Goal: Information Seeking & Learning: Learn about a topic

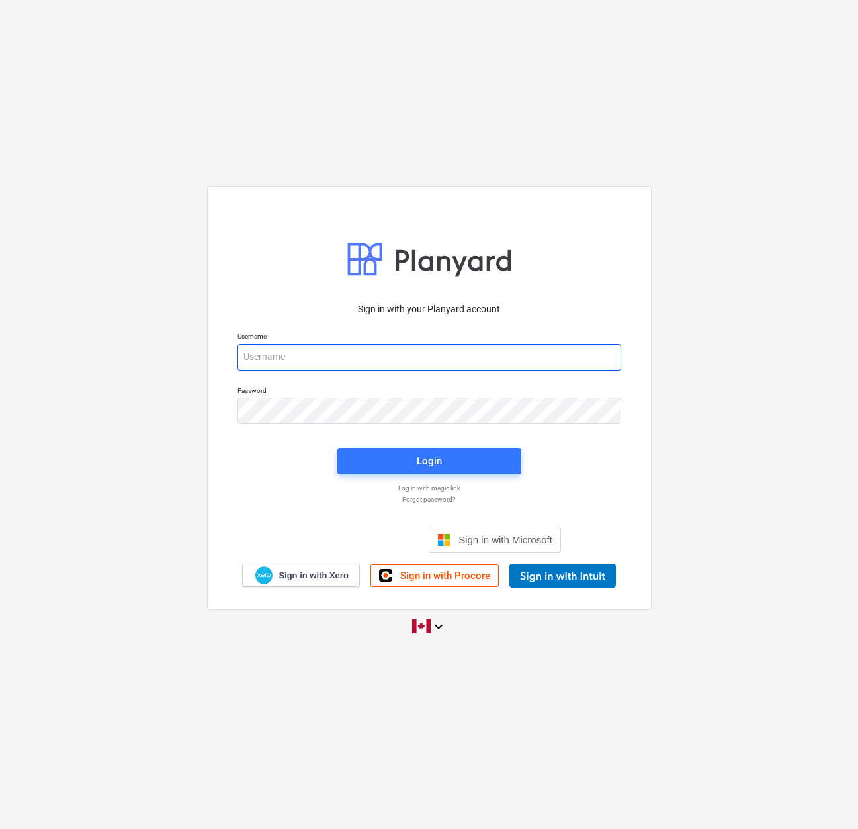
type input "[EMAIL_ADDRESS][DOMAIN_NAME]"
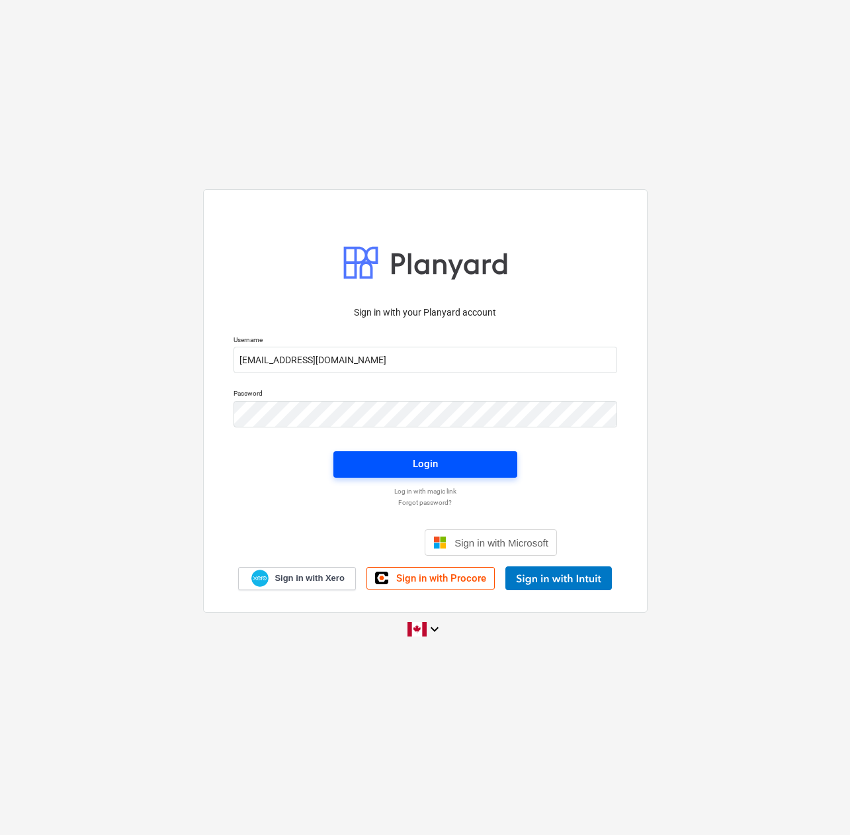
click at [438, 465] on span "Login" at bounding box center [425, 463] width 152 height 17
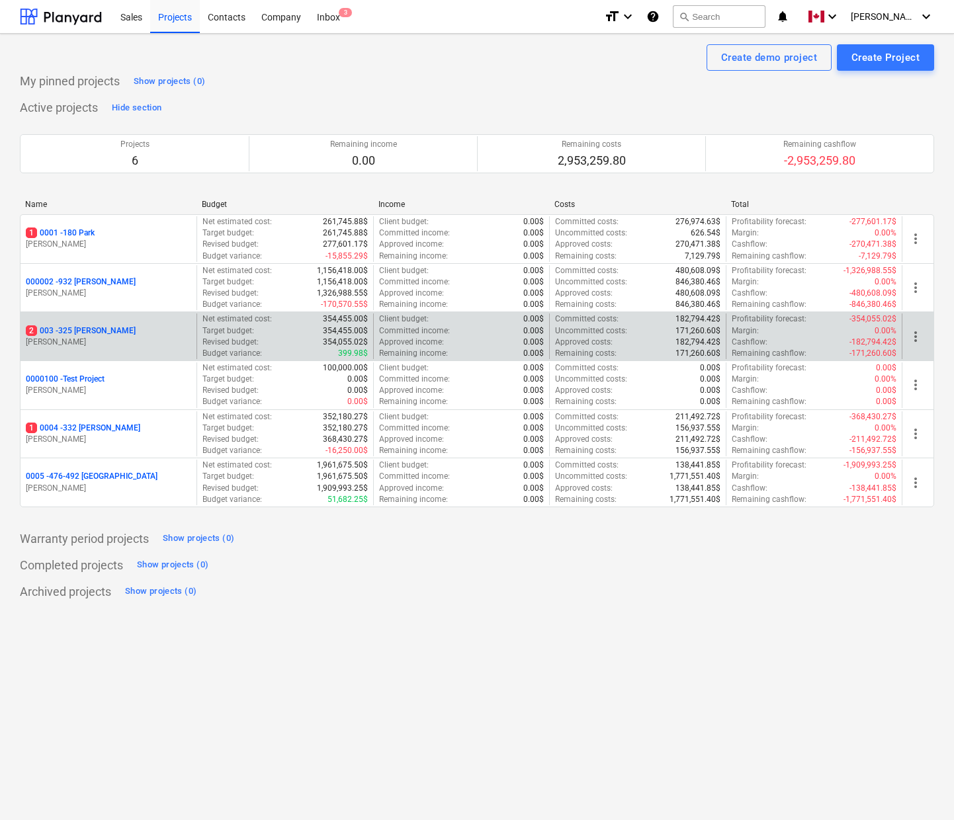
click at [78, 333] on p "2 003 - 325 [PERSON_NAME]" at bounding box center [81, 330] width 110 height 11
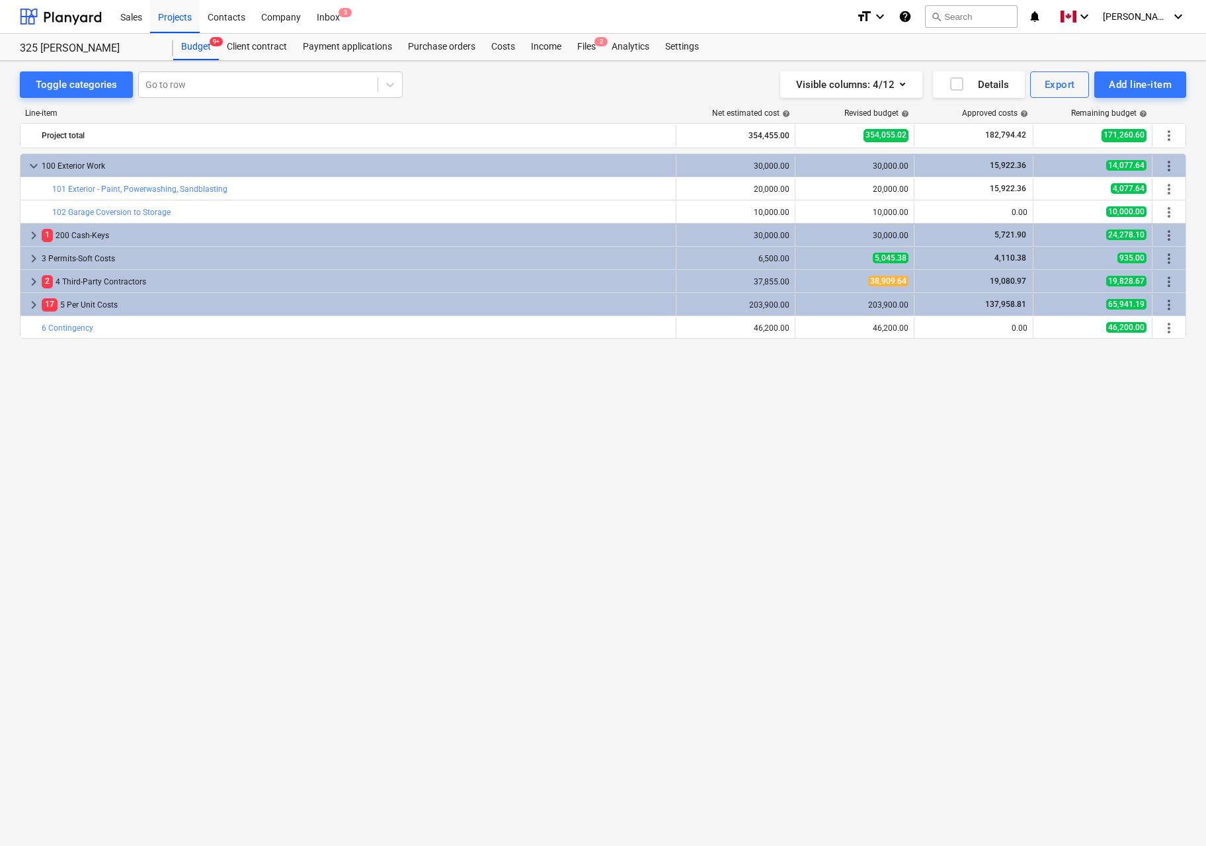
click at [243, 581] on div "keyboard_arrow_down 100 Exterior Work 30,000.00 30,000.00 15,922.36 14,077.64 m…" at bounding box center [603, 472] width 1167 height 638
click at [403, 505] on div "keyboard_arrow_down 100 Exterior Work 30,000.00 30,000.00 15,922.36 14,077.64 m…" at bounding box center [603, 472] width 1167 height 638
click at [291, 460] on div "keyboard_arrow_down 100 Exterior Work 30,000.00 30,000.00 15,922.36 14,077.64 m…" at bounding box center [603, 472] width 1167 height 638
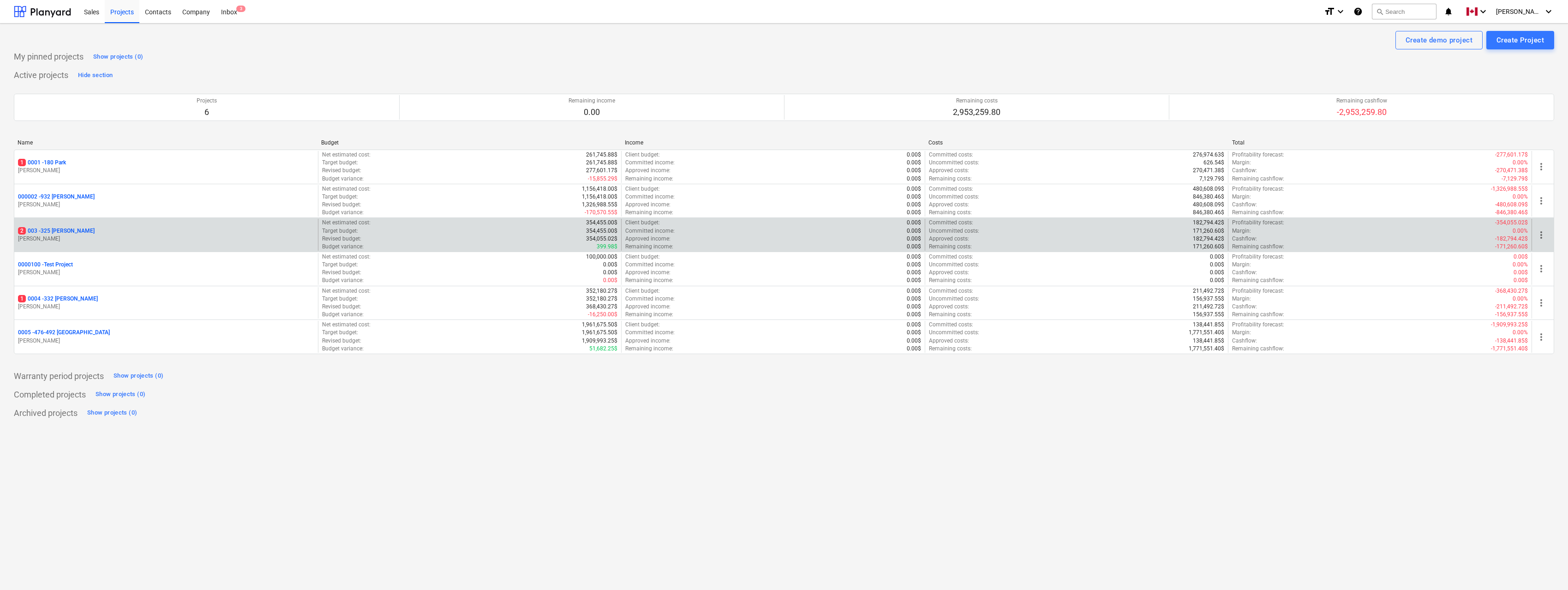
click at [59, 230] on p "2 003 - 325 [PERSON_NAME]" at bounding box center [57, 230] width 77 height 8
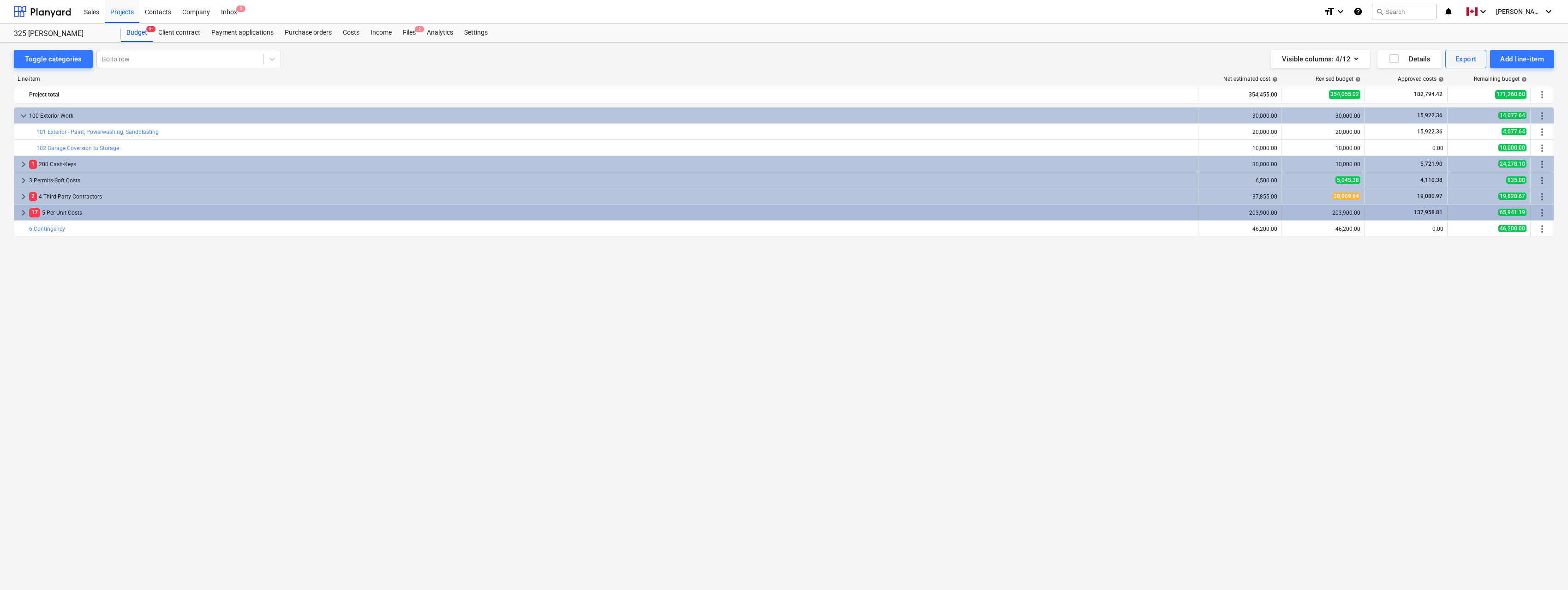
click at [19, 211] on span "keyboard_arrow_right" at bounding box center [24, 213] width 11 height 11
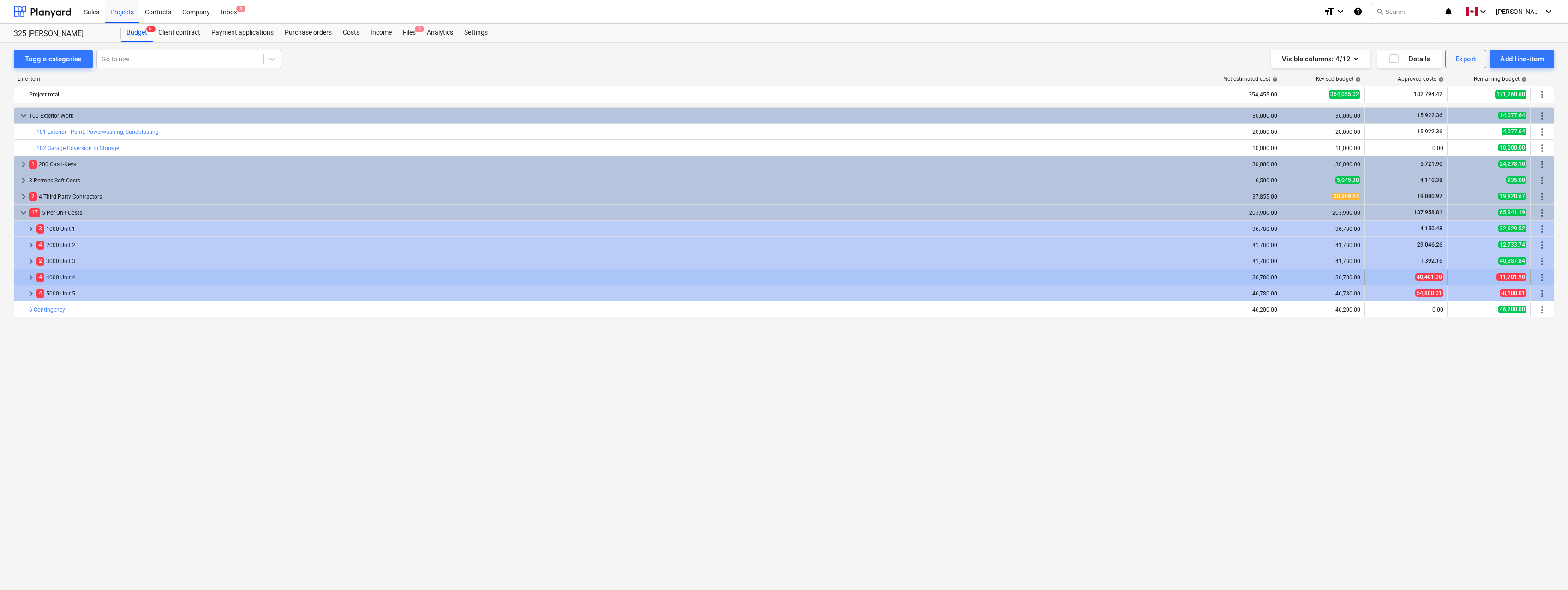
click at [28, 276] on span "keyboard_arrow_right" at bounding box center [31, 278] width 11 height 11
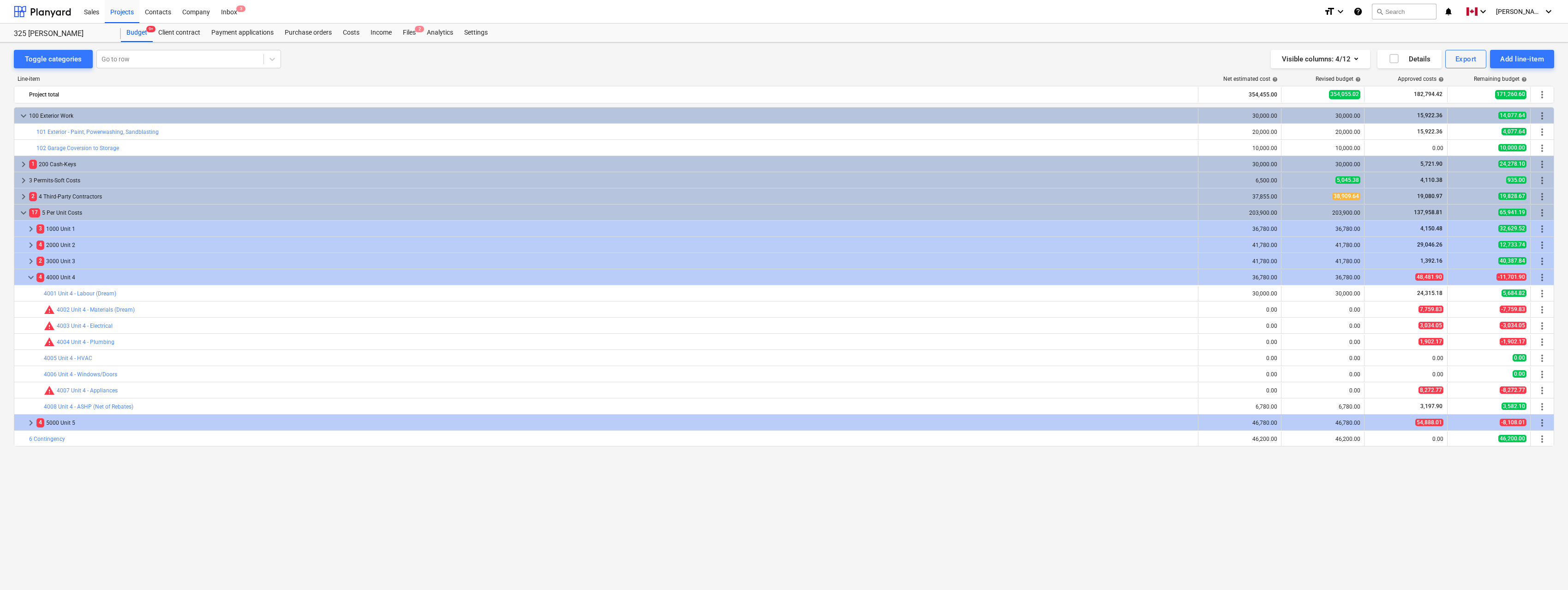
click at [101, 470] on div "keyboard_arrow_down 100 Exterior Work 30,000.00 30,000.00 15,922.36 14,077.64 m…" at bounding box center [784, 329] width 1541 height 445
click at [33, 421] on span "keyboard_arrow_right" at bounding box center [31, 423] width 11 height 11
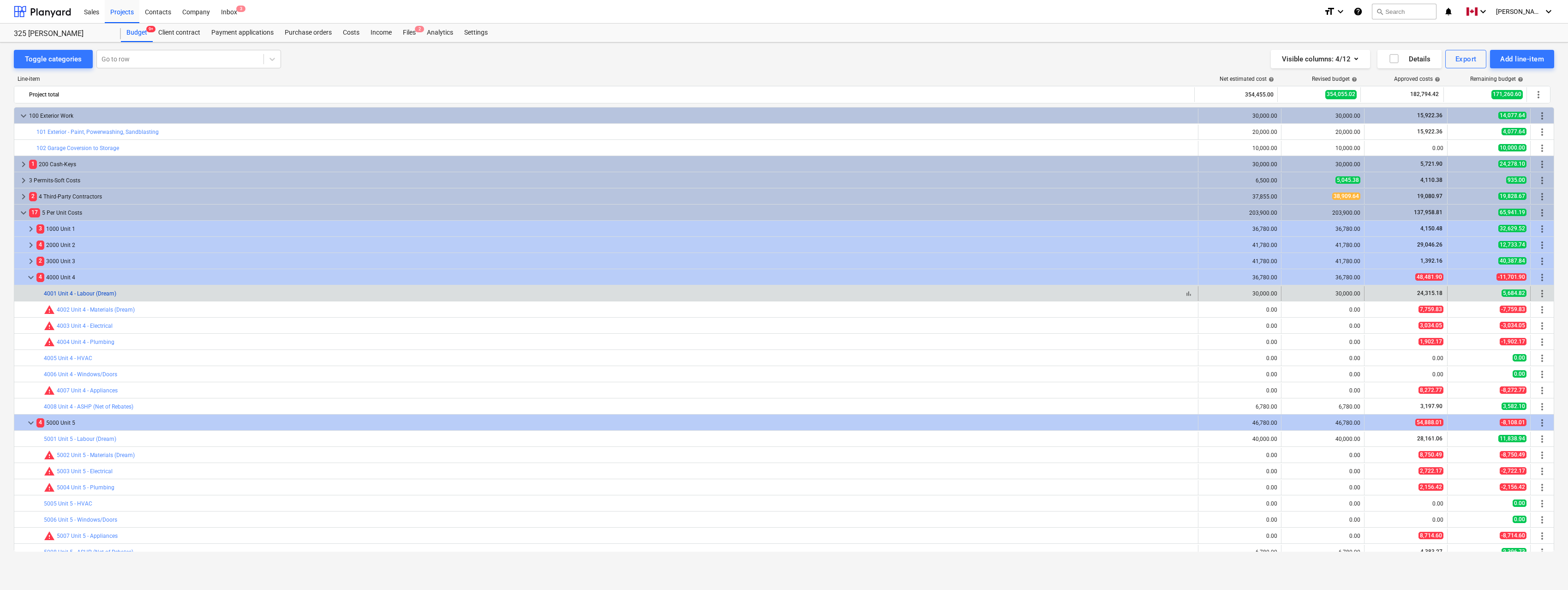
click at [91, 293] on link "4001 Unit 4 - Labour (Dream)" at bounding box center [80, 293] width 73 height 6
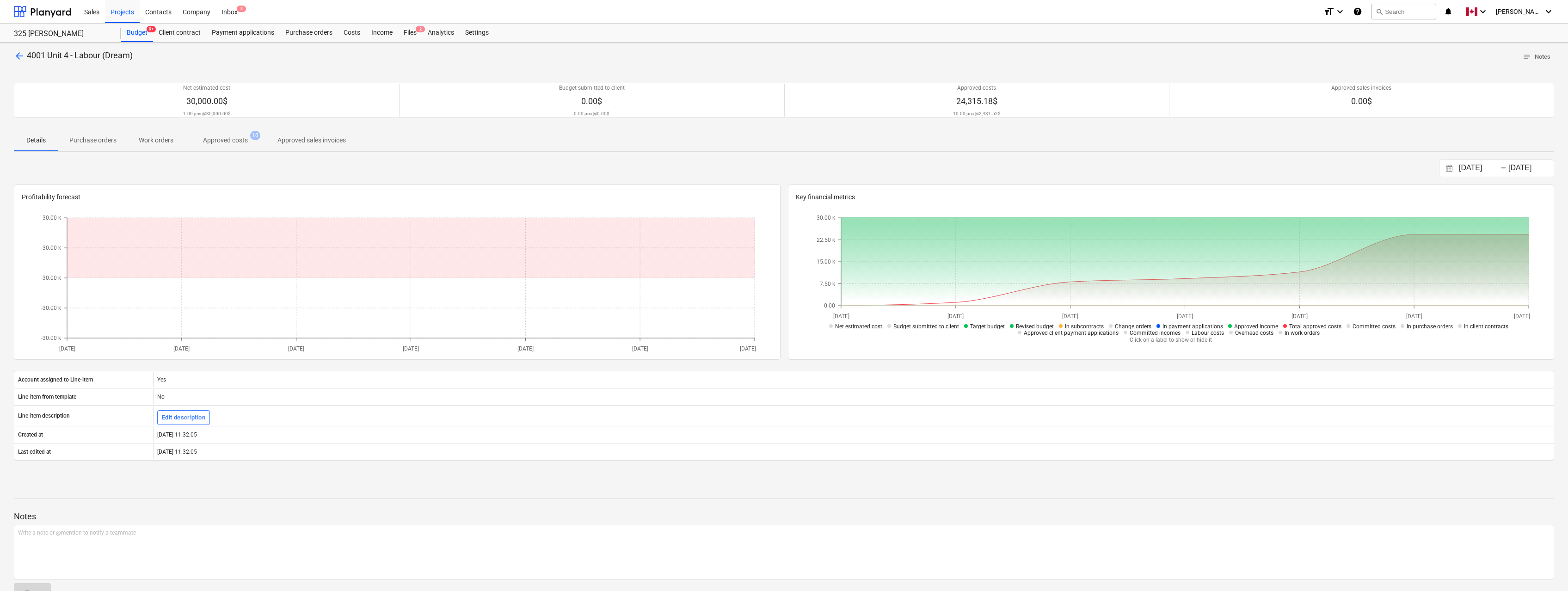
click at [231, 146] on span "Approved costs 10" at bounding box center [225, 140] width 82 height 17
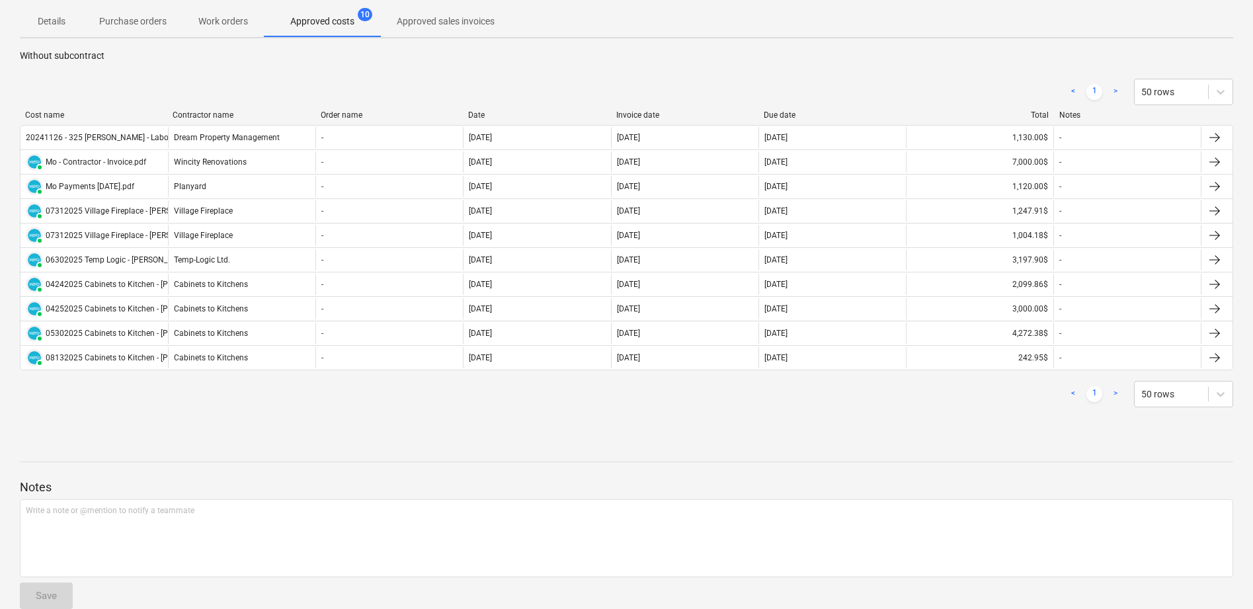
scroll to position [200, 0]
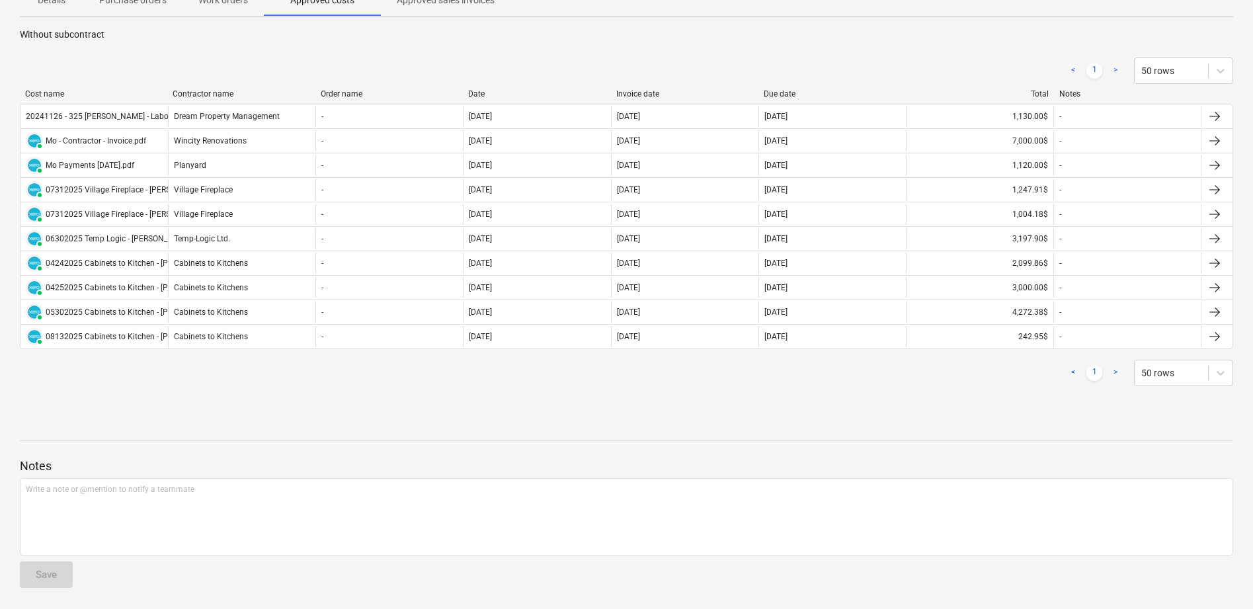
click at [489, 584] on div "Notes Write a note or @mention to notify a teammate ﻿ Save" at bounding box center [627, 510] width 1214 height 175
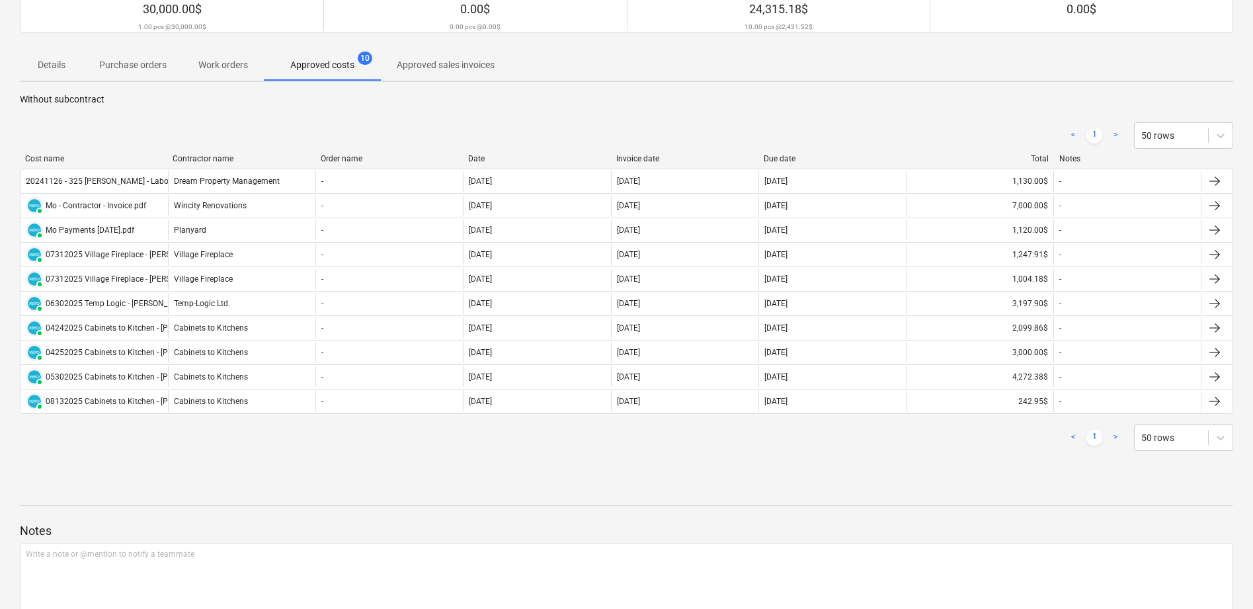
scroll to position [0, 0]
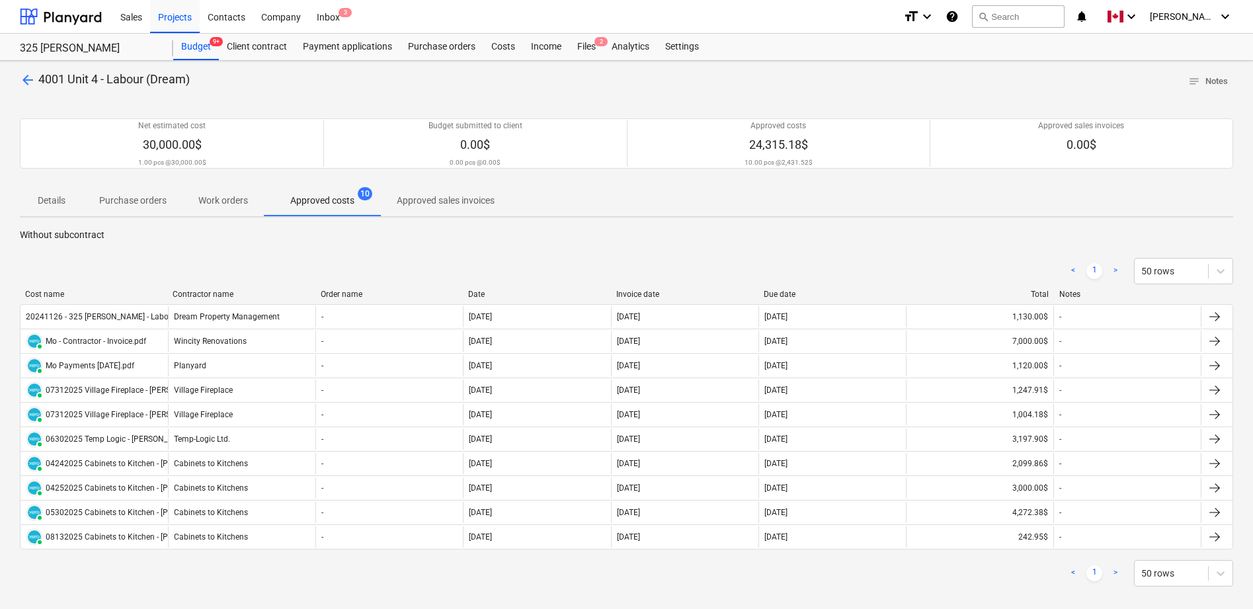
click at [405, 571] on div "< 1 > 50 rows" at bounding box center [627, 573] width 1214 height 26
click at [348, 238] on p "Without subcontract" at bounding box center [627, 235] width 1214 height 14
click at [329, 239] on p "Without subcontract" at bounding box center [627, 235] width 1214 height 14
click at [323, 239] on p "Without subcontract" at bounding box center [627, 235] width 1214 height 14
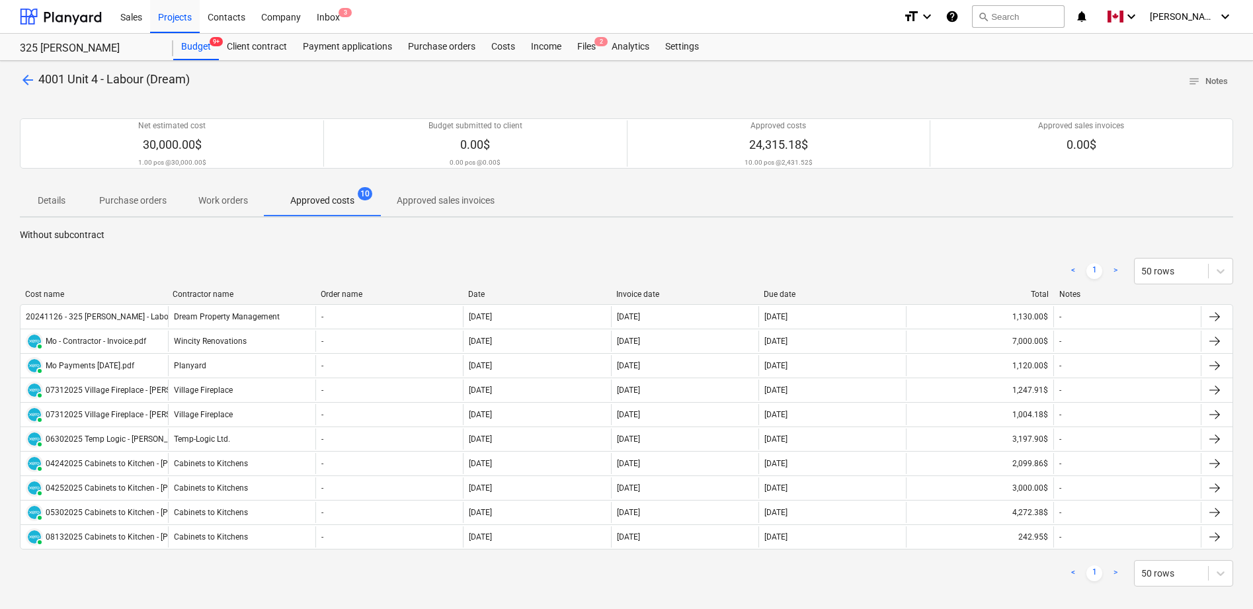
click at [323, 239] on p "Without subcontract" at bounding box center [627, 235] width 1214 height 14
click at [21, 76] on span "arrow_back" at bounding box center [28, 80] width 16 height 16
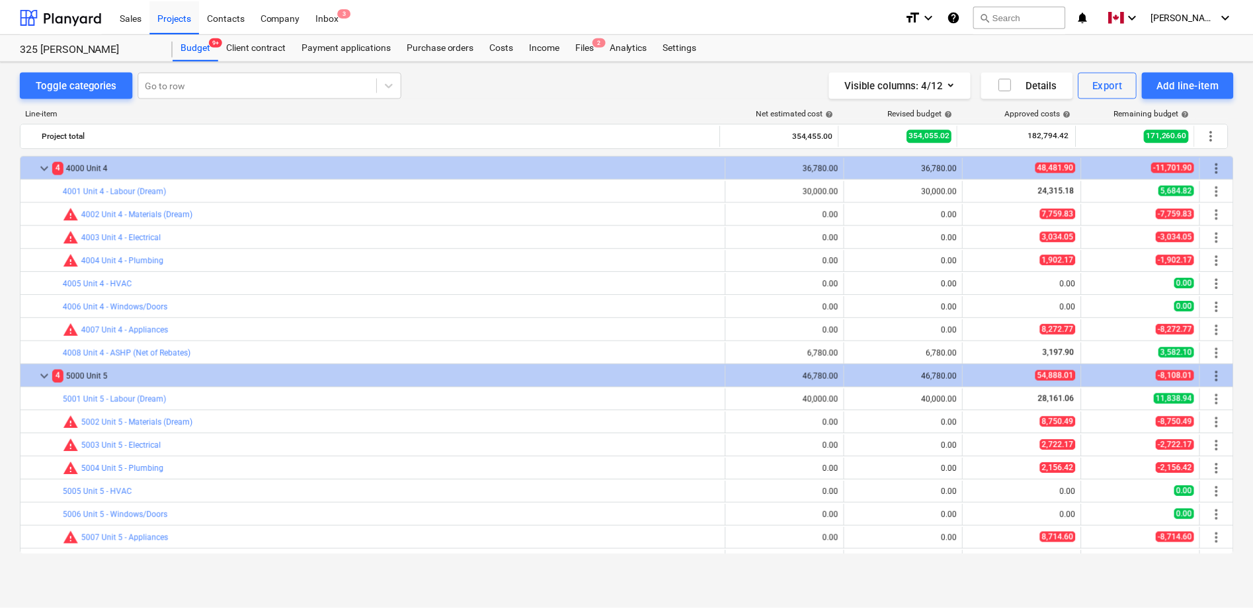
scroll to position [270, 0]
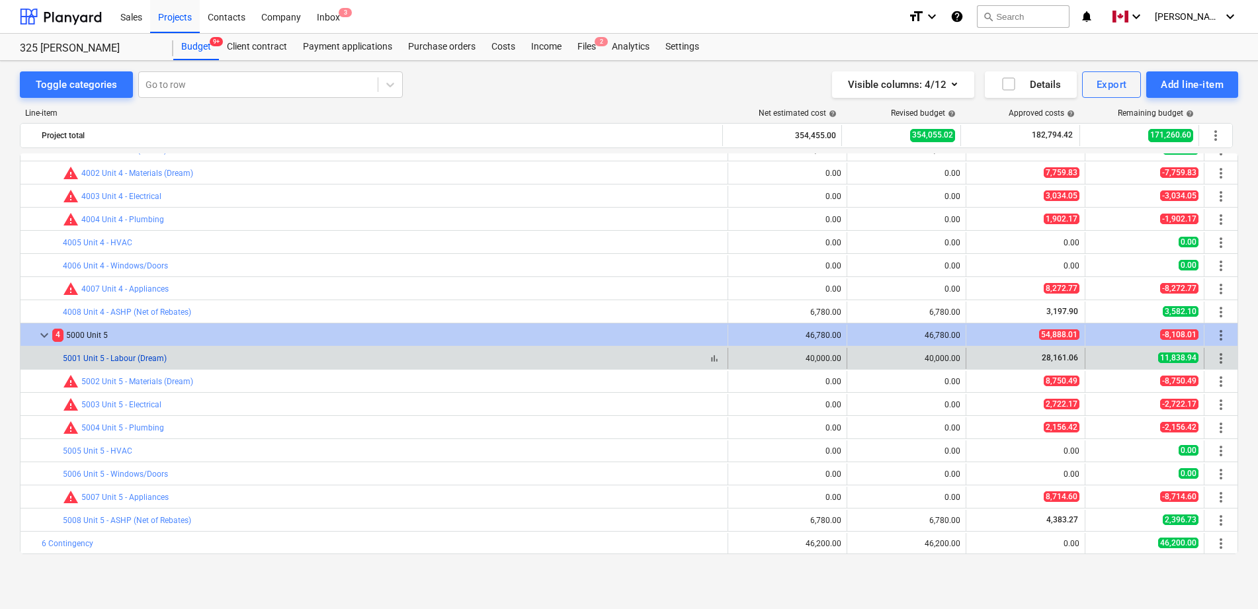
click at [122, 358] on link "5001 Unit 5 - Labour (Dream)" at bounding box center [115, 358] width 104 height 9
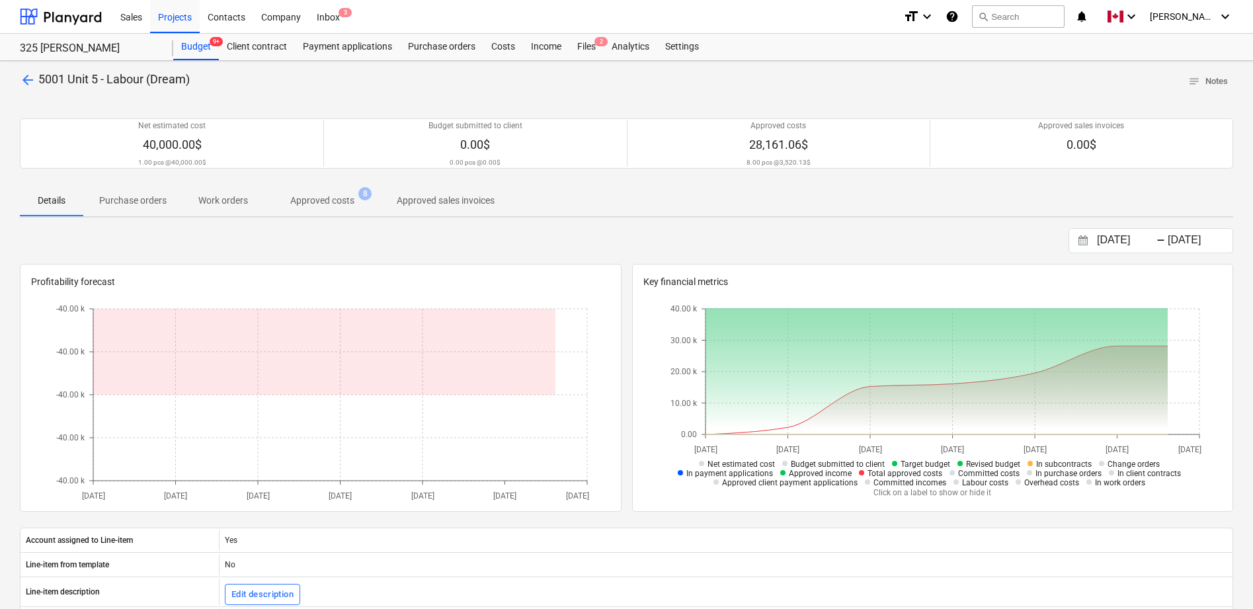
click at [321, 202] on p "Approved costs" at bounding box center [322, 201] width 64 height 14
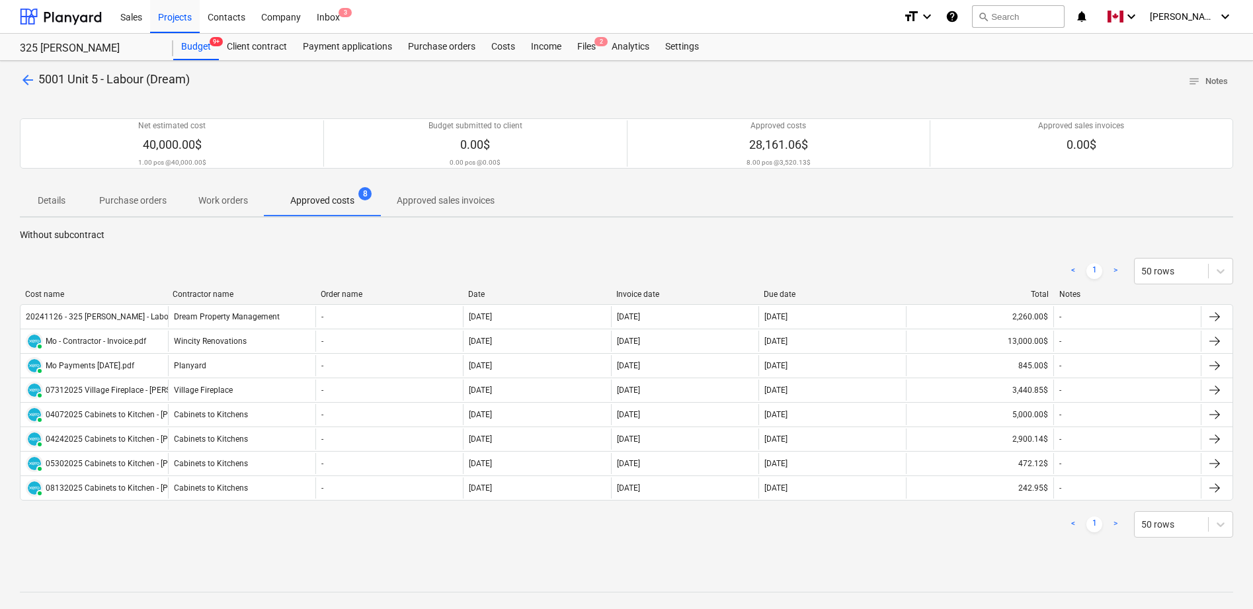
click at [911, 269] on div "< 1 > 50 rows" at bounding box center [627, 271] width 1214 height 26
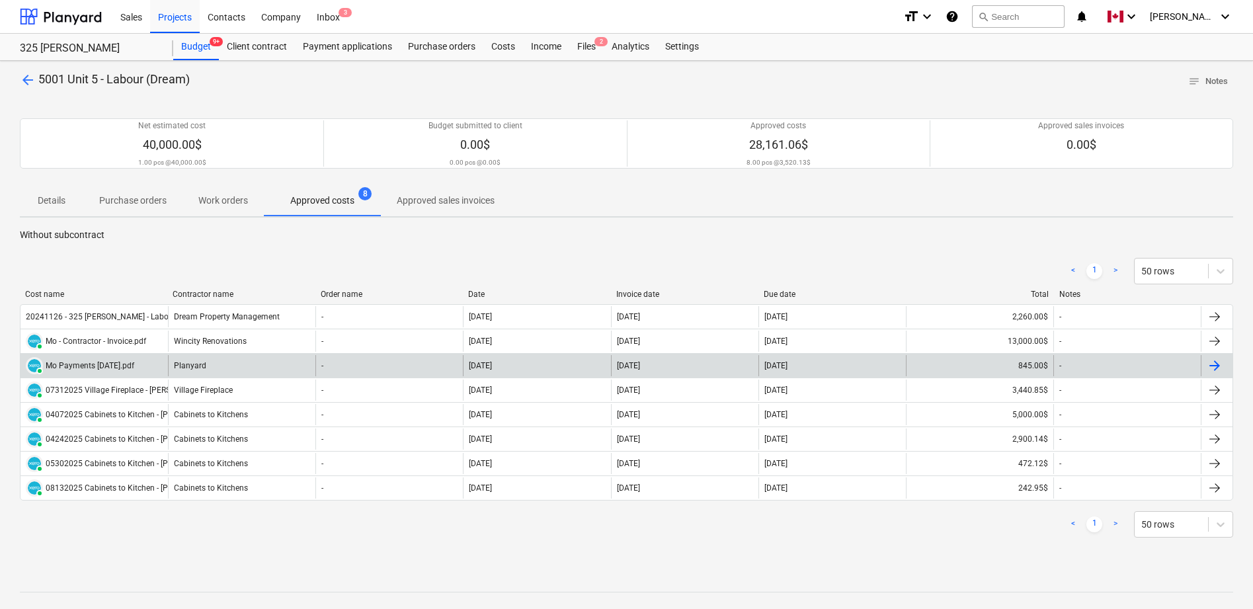
click at [1026, 364] on div "845.00$" at bounding box center [979, 365] width 147 height 21
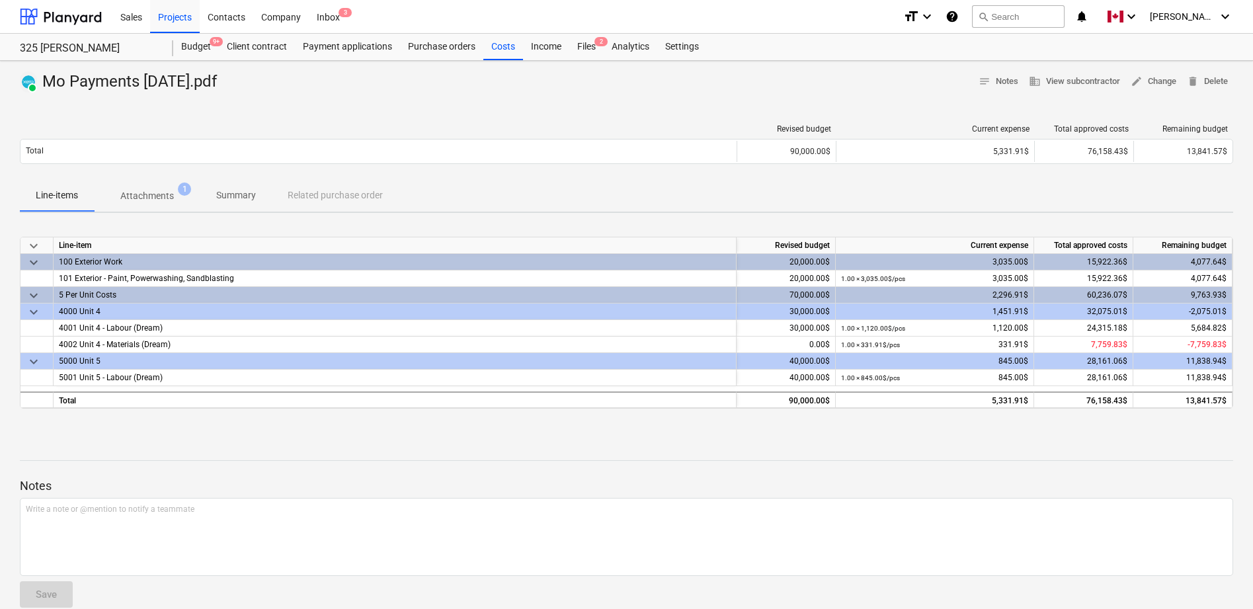
click at [157, 192] on p "Attachments" at bounding box center [147, 196] width 54 height 14
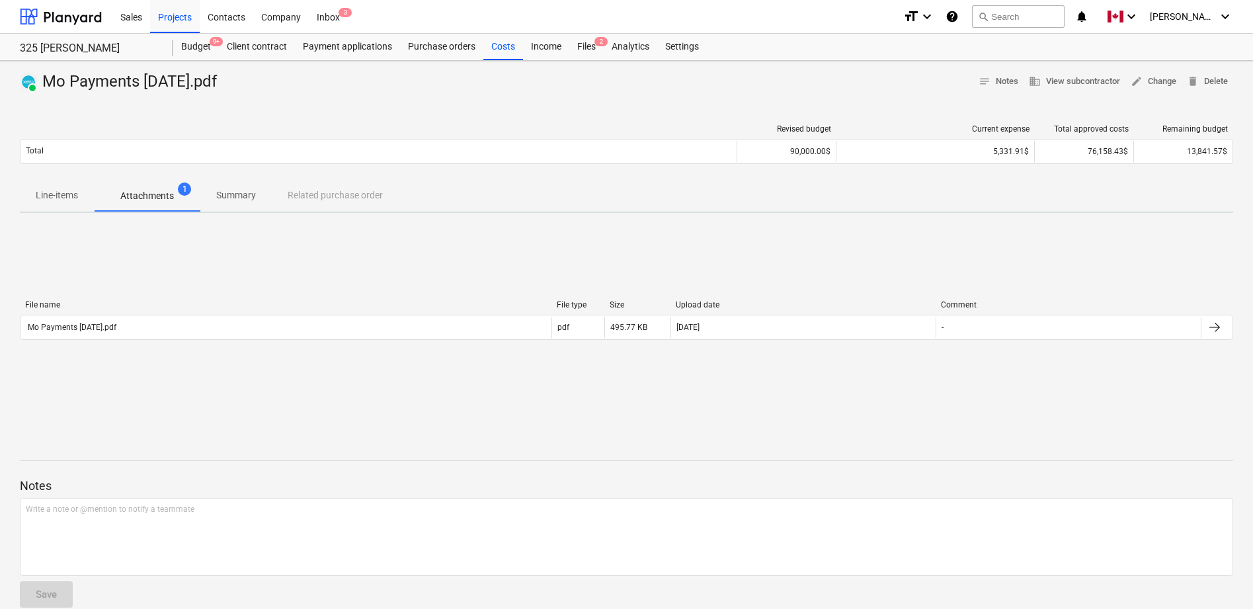
click at [227, 198] on p "Summary" at bounding box center [236, 195] width 40 height 14
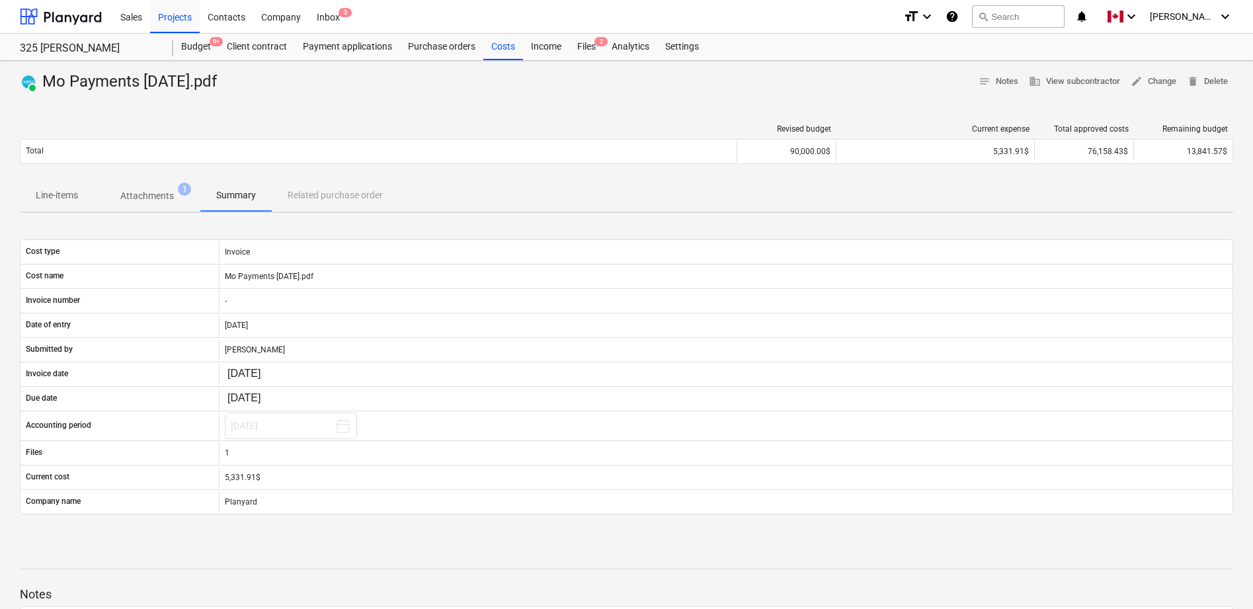
click at [63, 196] on p "Line-items" at bounding box center [57, 195] width 42 height 14
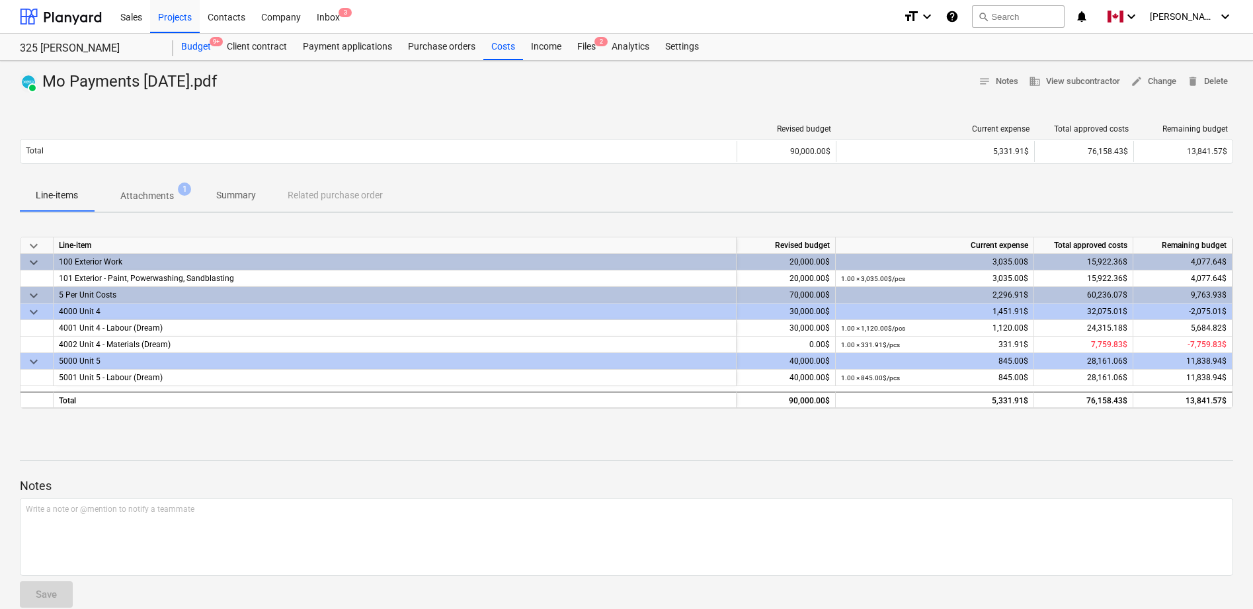
click at [200, 46] on div "Budget 9+" at bounding box center [196, 47] width 46 height 26
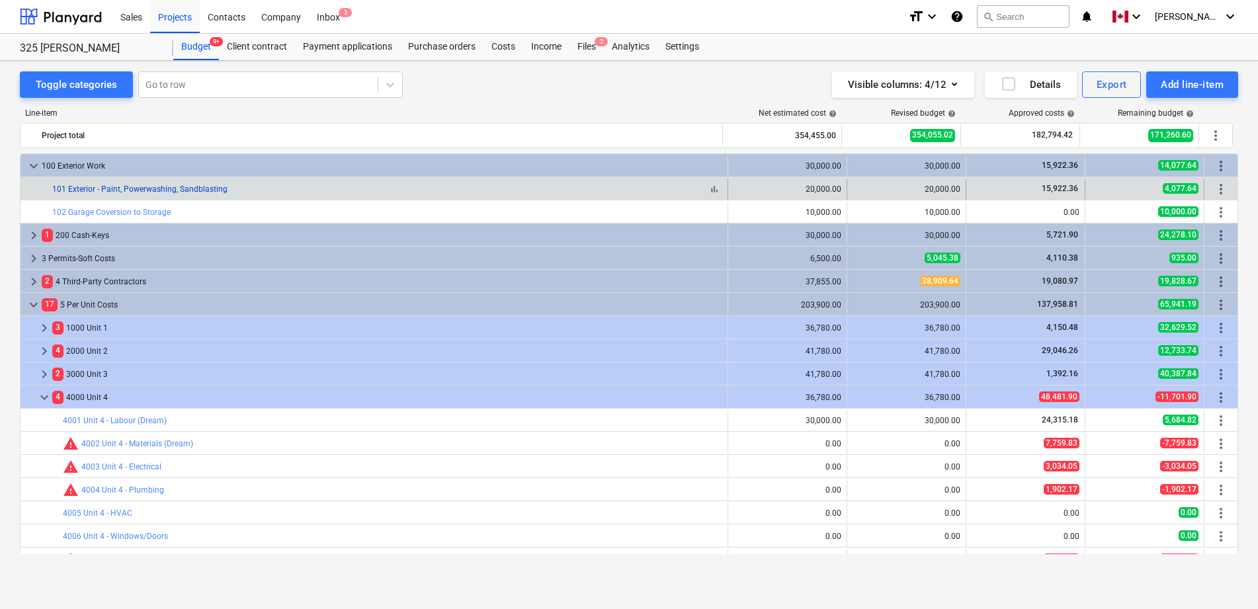
click at [130, 192] on link "101 Exterior - Paint, Powerwashing, Sandblasting" at bounding box center [139, 189] width 175 height 9
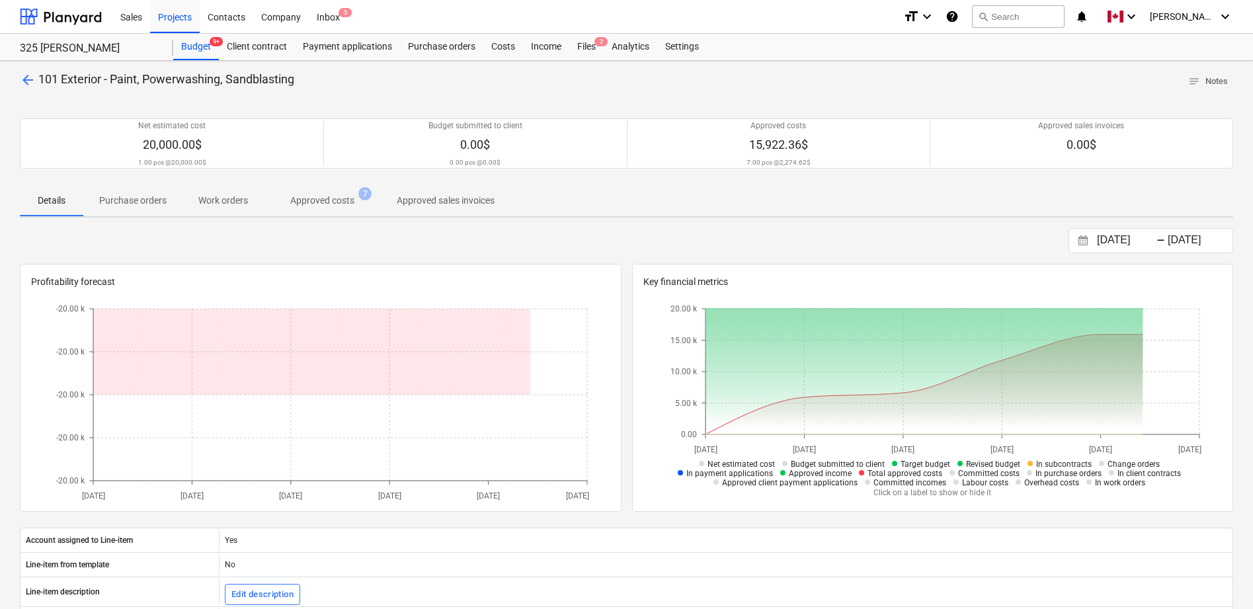
click at [336, 196] on p "Approved costs" at bounding box center [322, 201] width 64 height 14
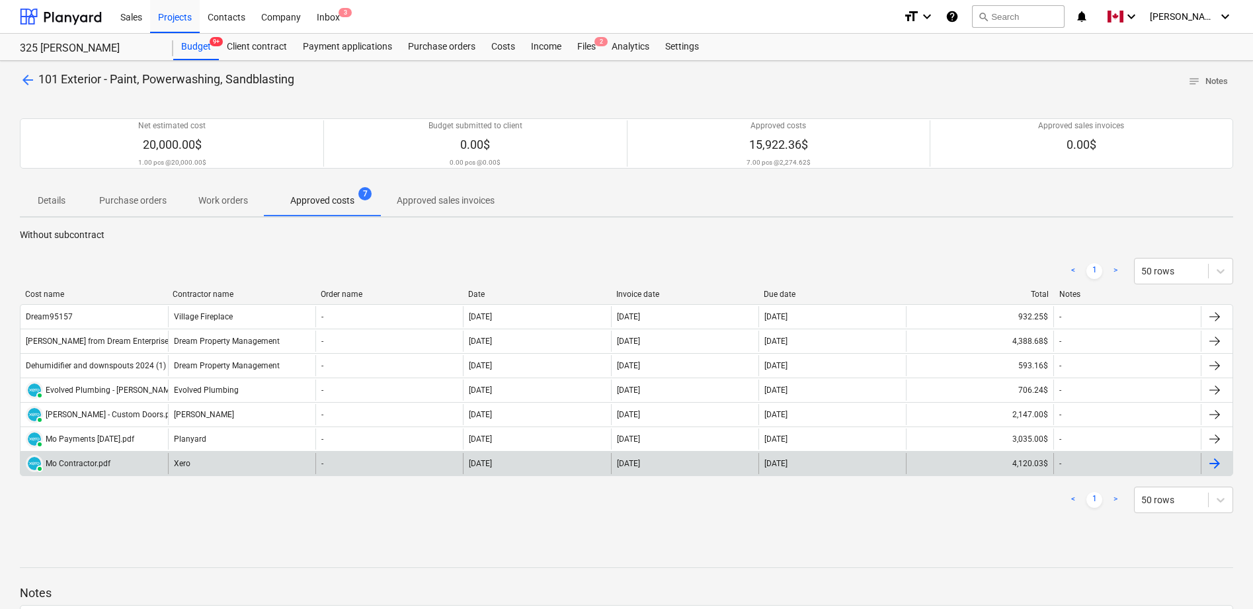
click at [1025, 462] on div "4,120.03$" at bounding box center [979, 463] width 147 height 21
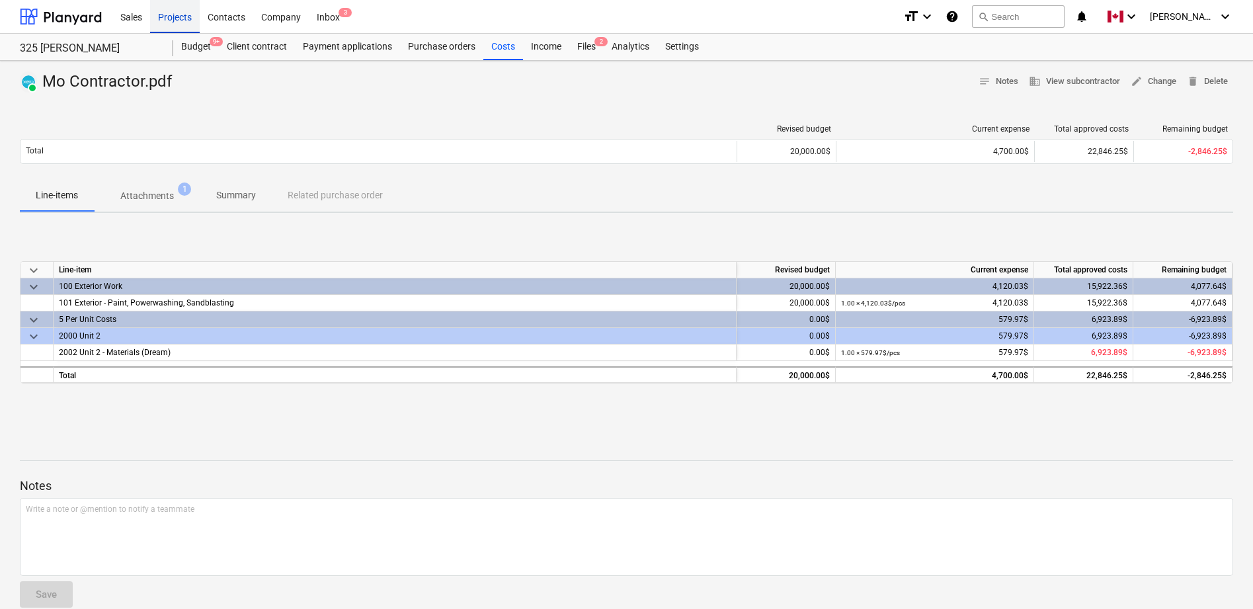
click at [177, 19] on div "Projects" at bounding box center [175, 16] width 50 height 34
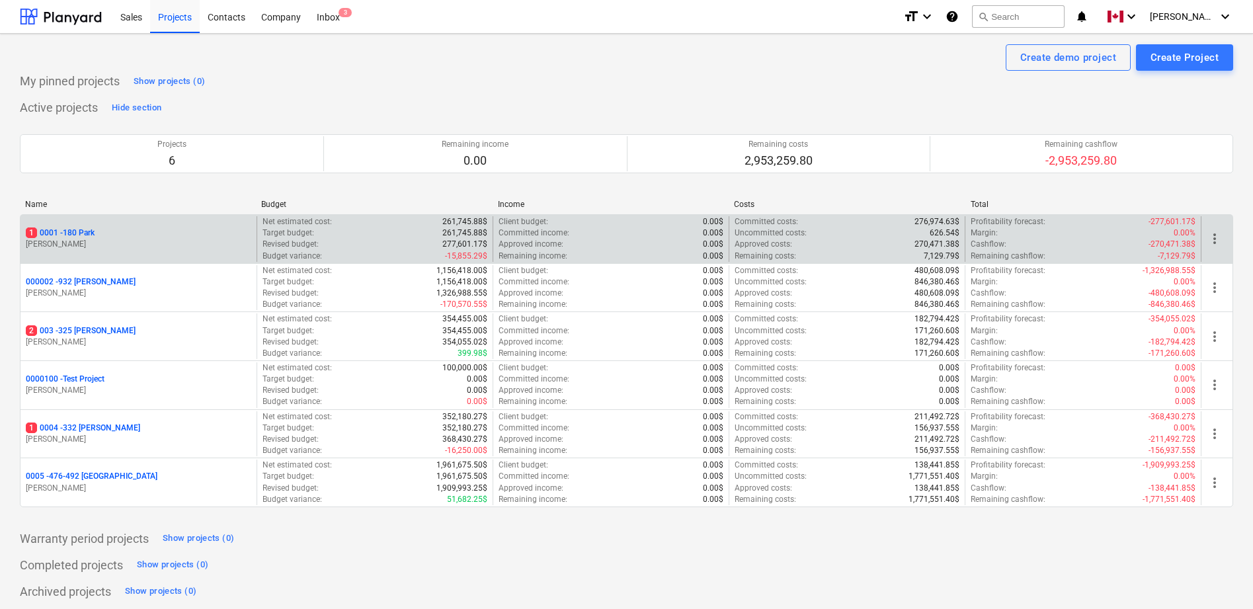
click at [83, 229] on p "1 0001 - 180 Park" at bounding box center [60, 233] width 69 height 11
